Goal: Information Seeking & Learning: Learn about a topic

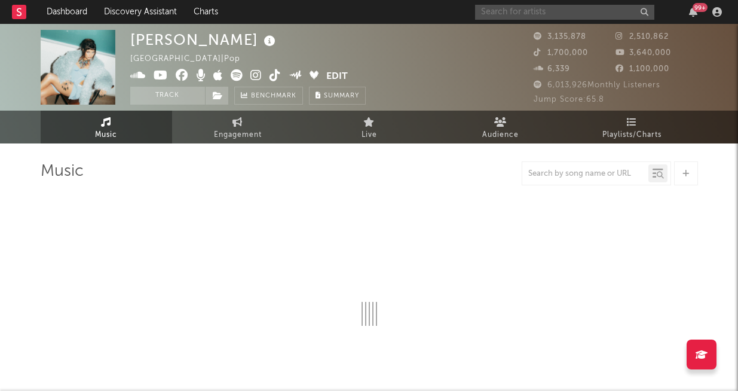
click at [531, 17] on input "text" at bounding box center [564, 12] width 179 height 15
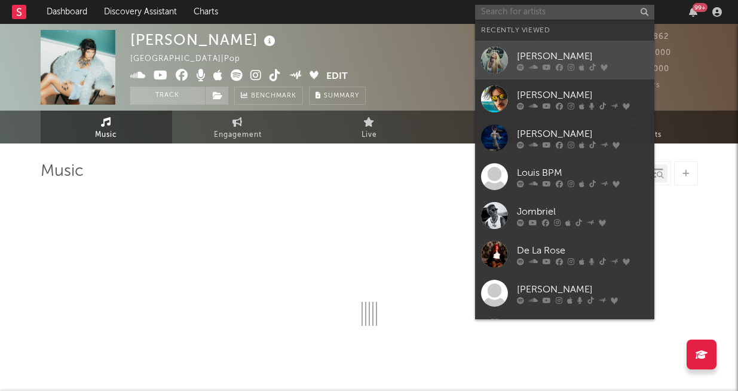
select select "6m"
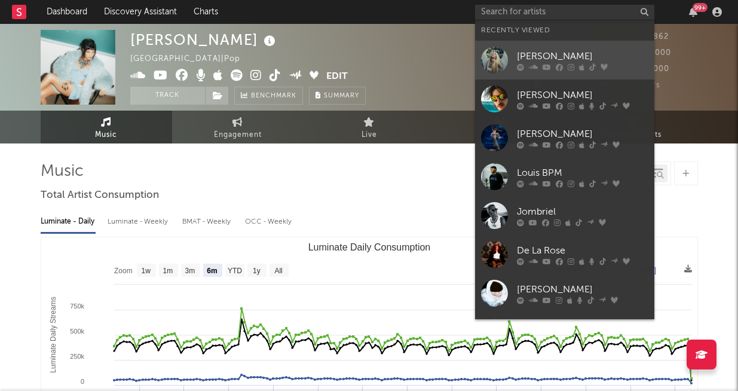
click at [533, 49] on div "[PERSON_NAME]" at bounding box center [582, 56] width 131 height 14
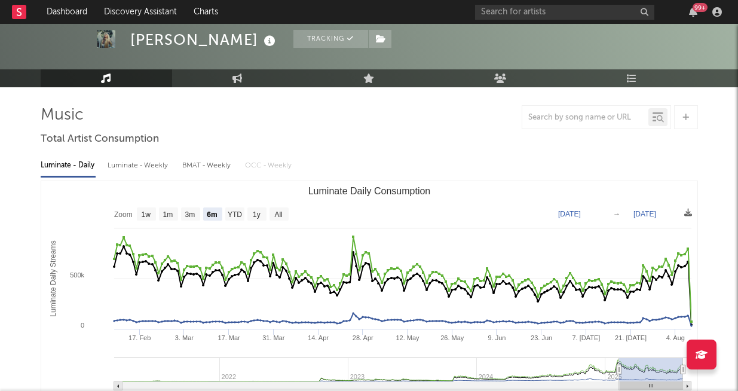
scroll to position [59, 0]
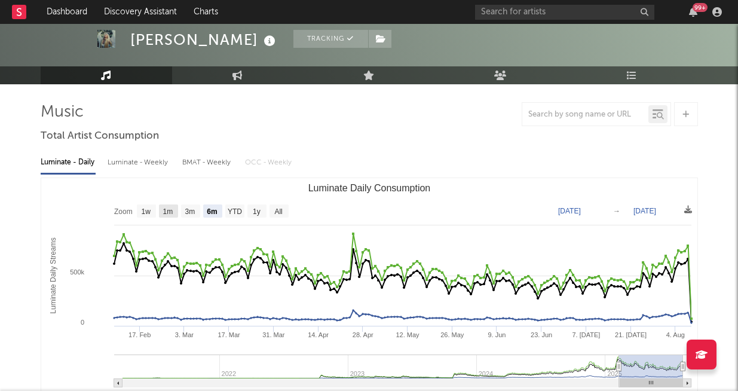
click at [170, 215] on rect "Luminate Daily Consumption" at bounding box center [168, 210] width 19 height 13
select select "1m"
type input "[DATE]"
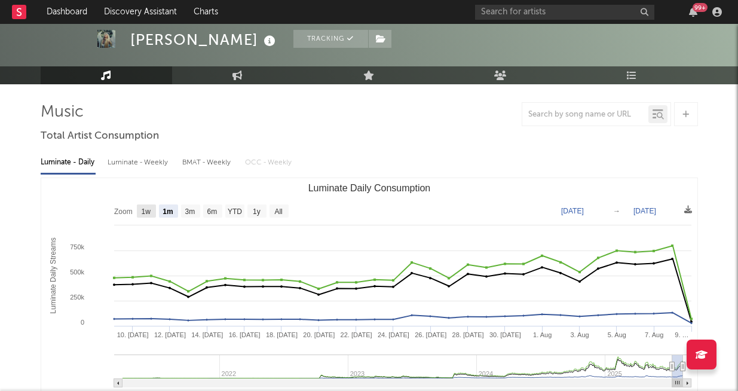
click at [152, 214] on rect "Luminate Daily Consumption" at bounding box center [146, 210] width 19 height 13
select select "1w"
type input "[DATE]"
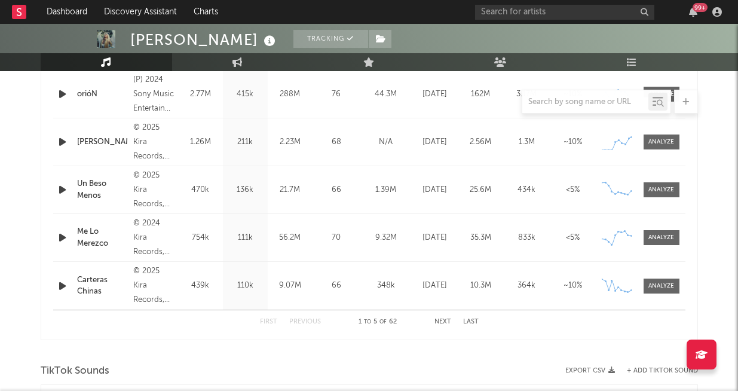
scroll to position [527, 0]
click at [440, 321] on button "Next" at bounding box center [442, 321] width 17 height 7
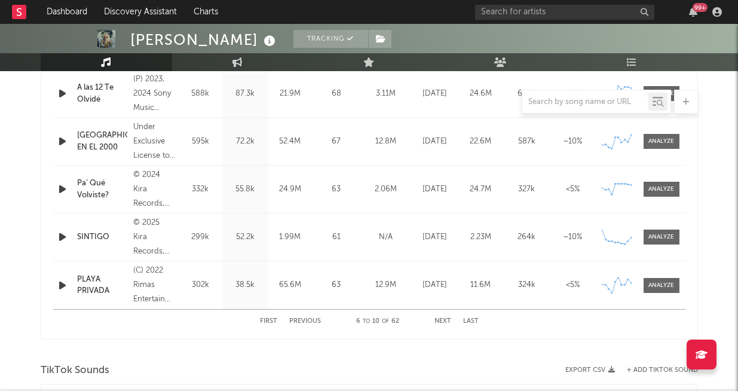
click at [62, 242] on icon "button" at bounding box center [62, 236] width 13 height 15
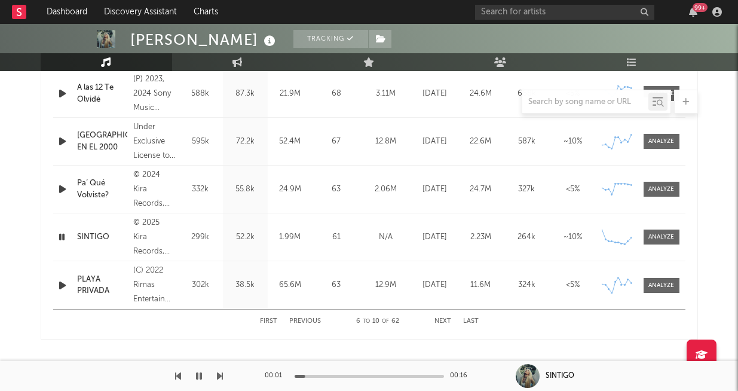
click at [63, 235] on icon "button" at bounding box center [61, 236] width 11 height 15
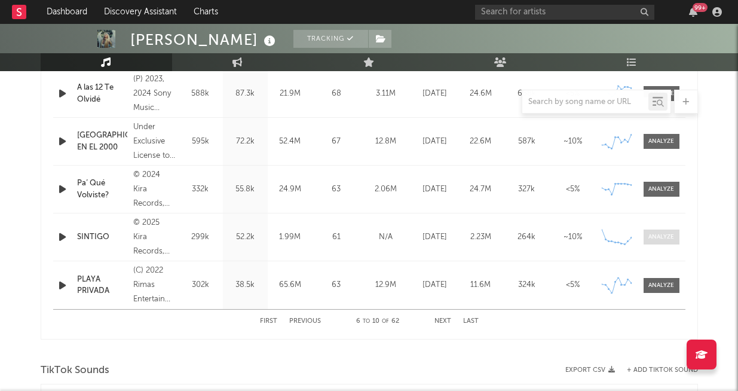
click at [662, 238] on div at bounding box center [661, 236] width 26 height 9
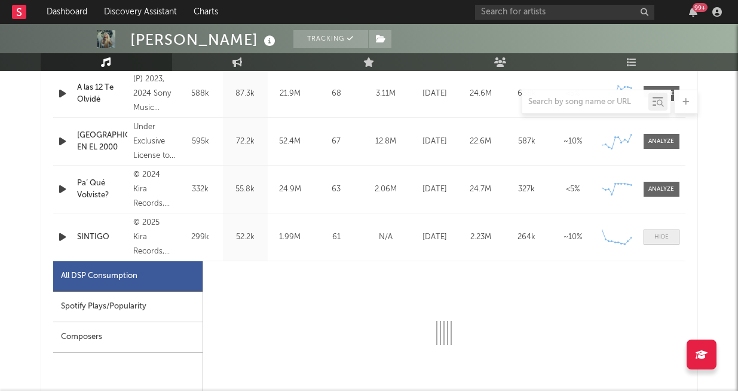
select select "1w"
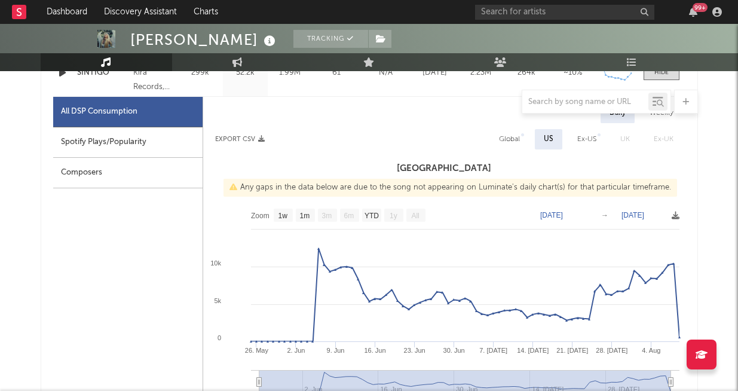
scroll to position [692, 0]
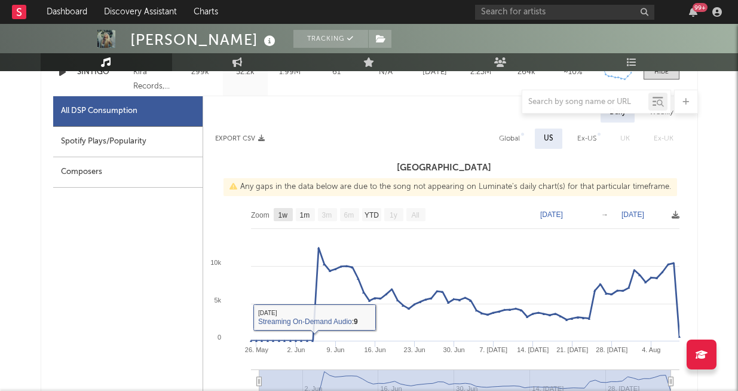
click at [286, 212] on text "1w" at bounding box center [283, 215] width 10 height 8
select select "1w"
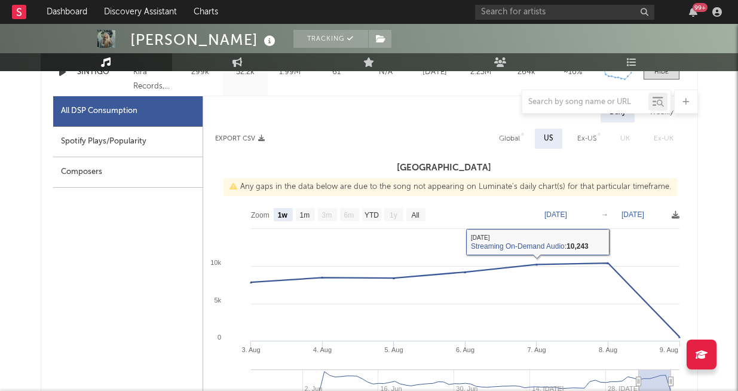
click at [100, 131] on div "Spotify Plays/Popularity" at bounding box center [127, 142] width 149 height 30
select select "1w"
